Goal: Use online tool/utility: Utilize a website feature to perform a specific function

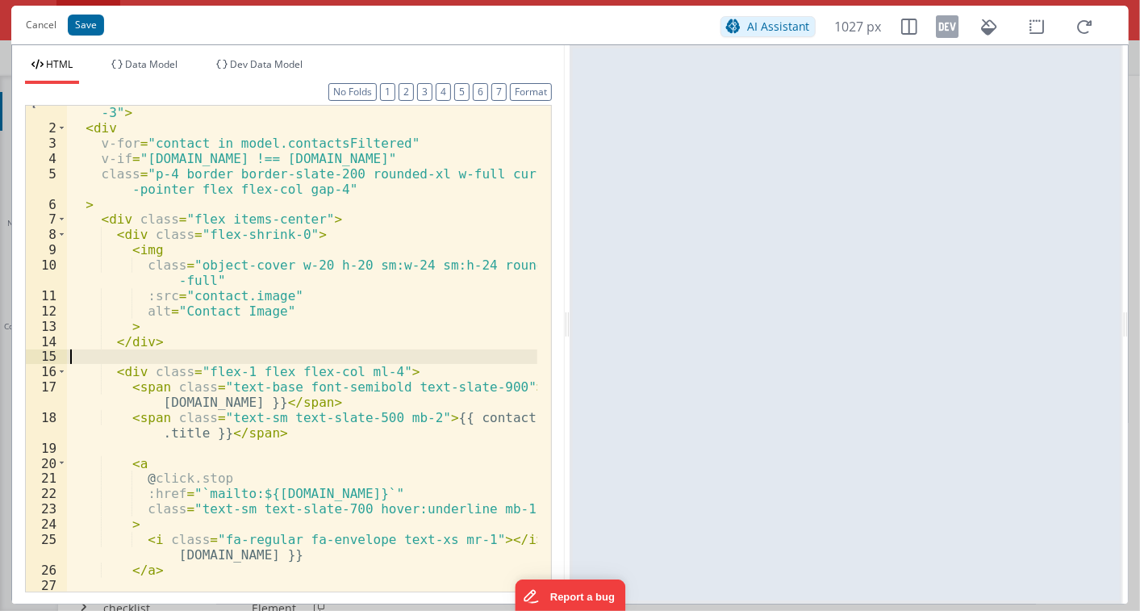
scroll to position [2264, 0]
click at [190, 374] on div "< div class = "grid gap-5 sm:grid-cols-1 md:grid-cols-2 xl:grid-cols -3" > < di…" at bounding box center [302, 355] width 470 height 531
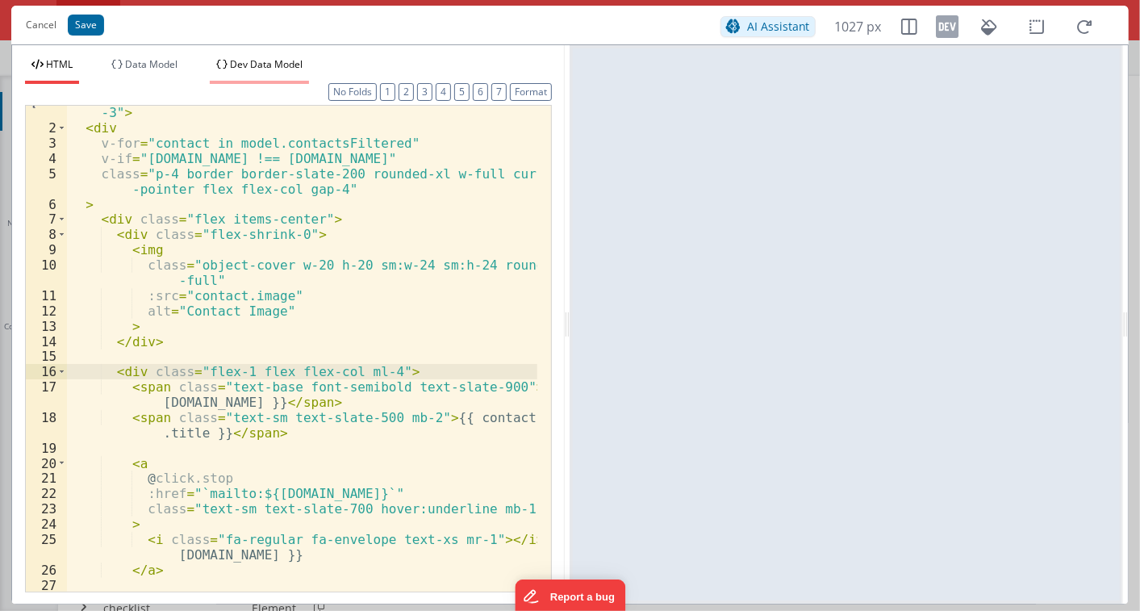
click at [244, 61] on span "Dev Data Model" at bounding box center [266, 64] width 73 height 14
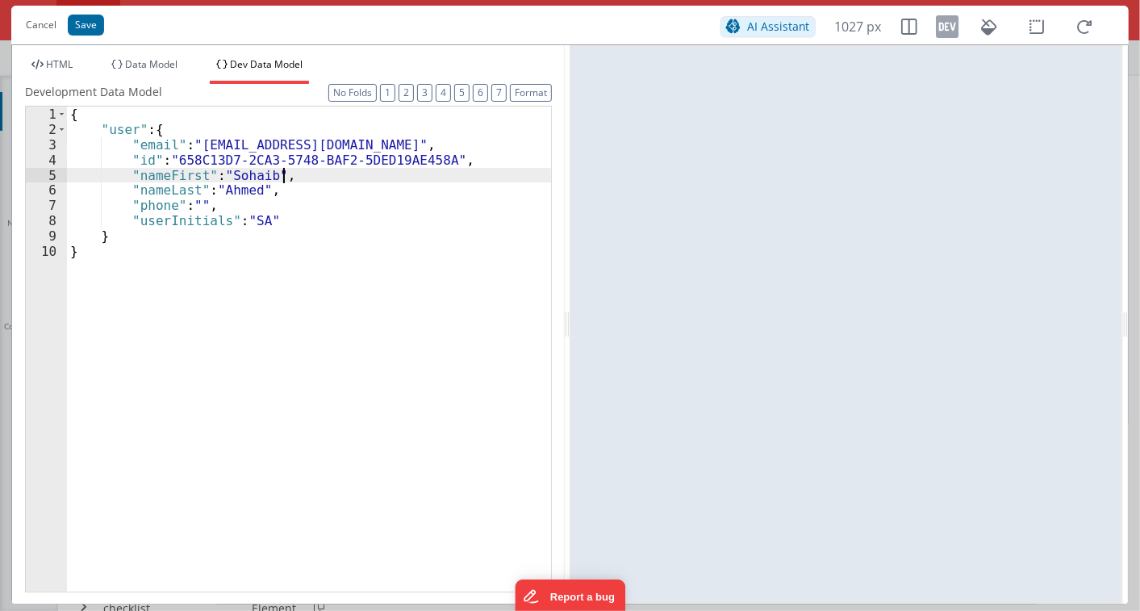
click at [301, 182] on div "{ "user" : { "email" : "[EMAIL_ADDRESS][DOMAIN_NAME]" , "id" : "658C13D7-2CA3-5…" at bounding box center [309, 363] width 484 height 515
click at [162, 71] on li "Data Model" at bounding box center [144, 71] width 79 height 26
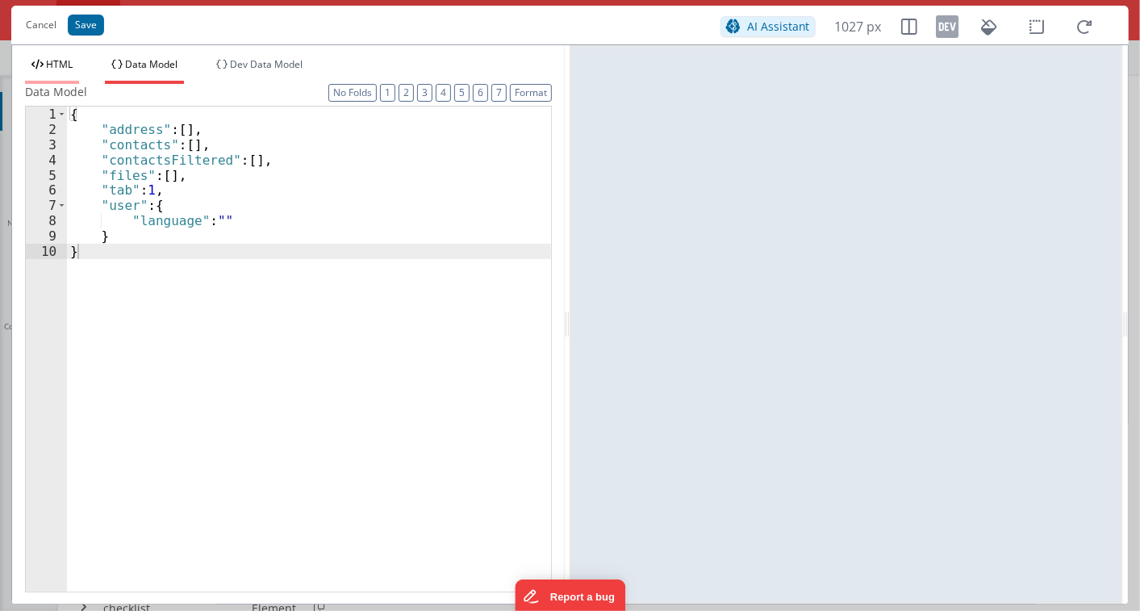
click at [44, 62] on li "HTML" at bounding box center [52, 71] width 54 height 26
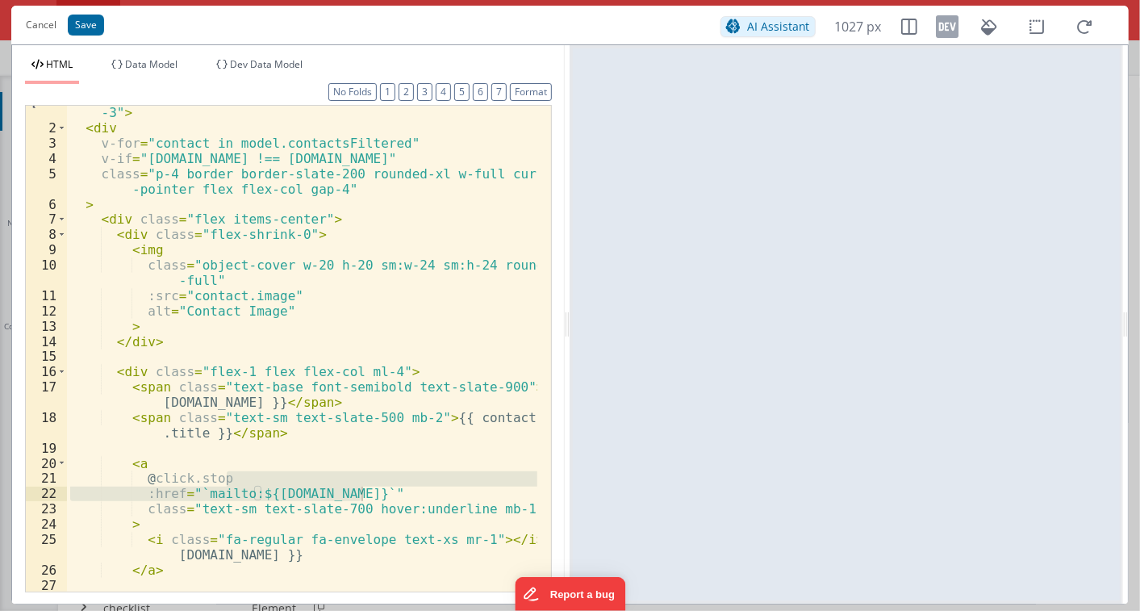
scroll to position [2193, 0]
click at [270, 68] on span "Dev Data Model" at bounding box center [266, 64] width 73 height 14
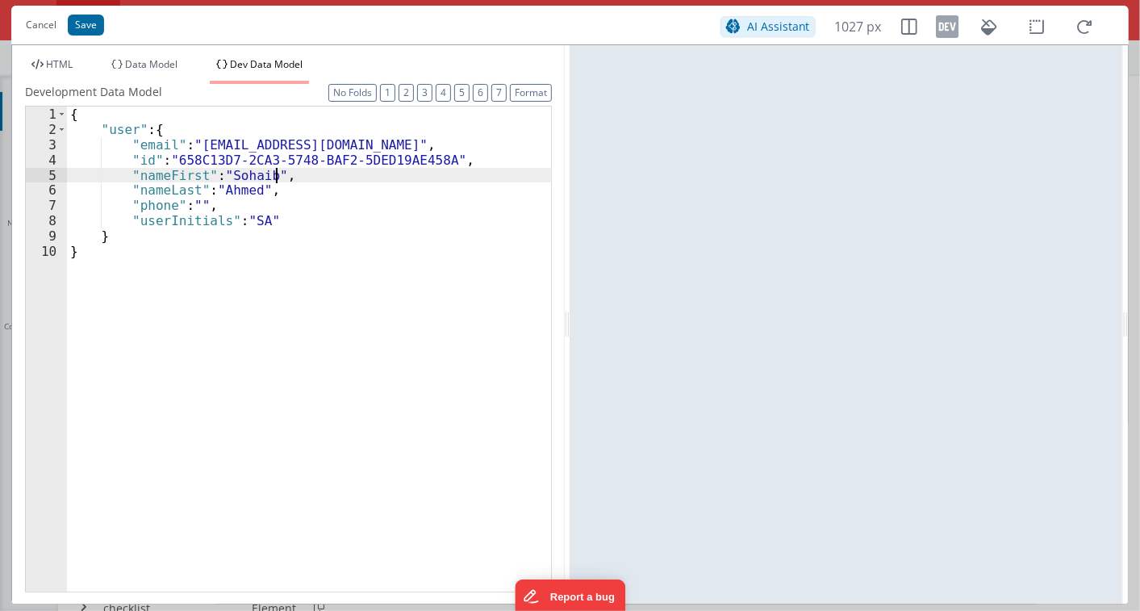
click at [278, 169] on div "{ "user" : { "email" : "[EMAIL_ADDRESS][DOMAIN_NAME]" , "id" : "658C13D7-2CA3-5…" at bounding box center [309, 363] width 484 height 515
